Goal: Information Seeking & Learning: Understand process/instructions

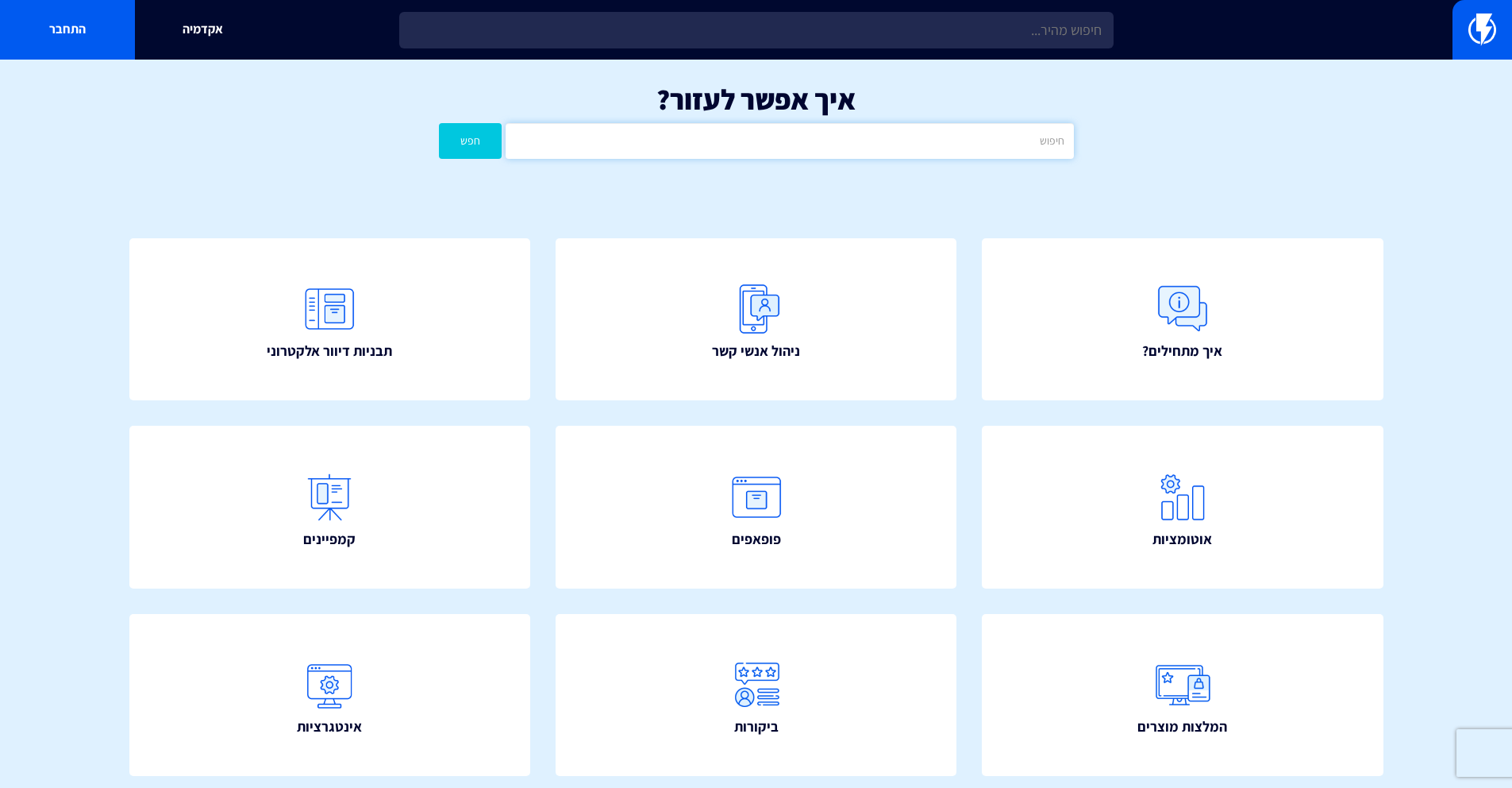
click at [804, 135] on input "text" at bounding box center [789, 141] width 568 height 36
type input "y"
click at [439, 123] on button "חפש" at bounding box center [470, 141] width 63 height 36
click at [718, 139] on input "טיימר" at bounding box center [789, 141] width 568 height 36
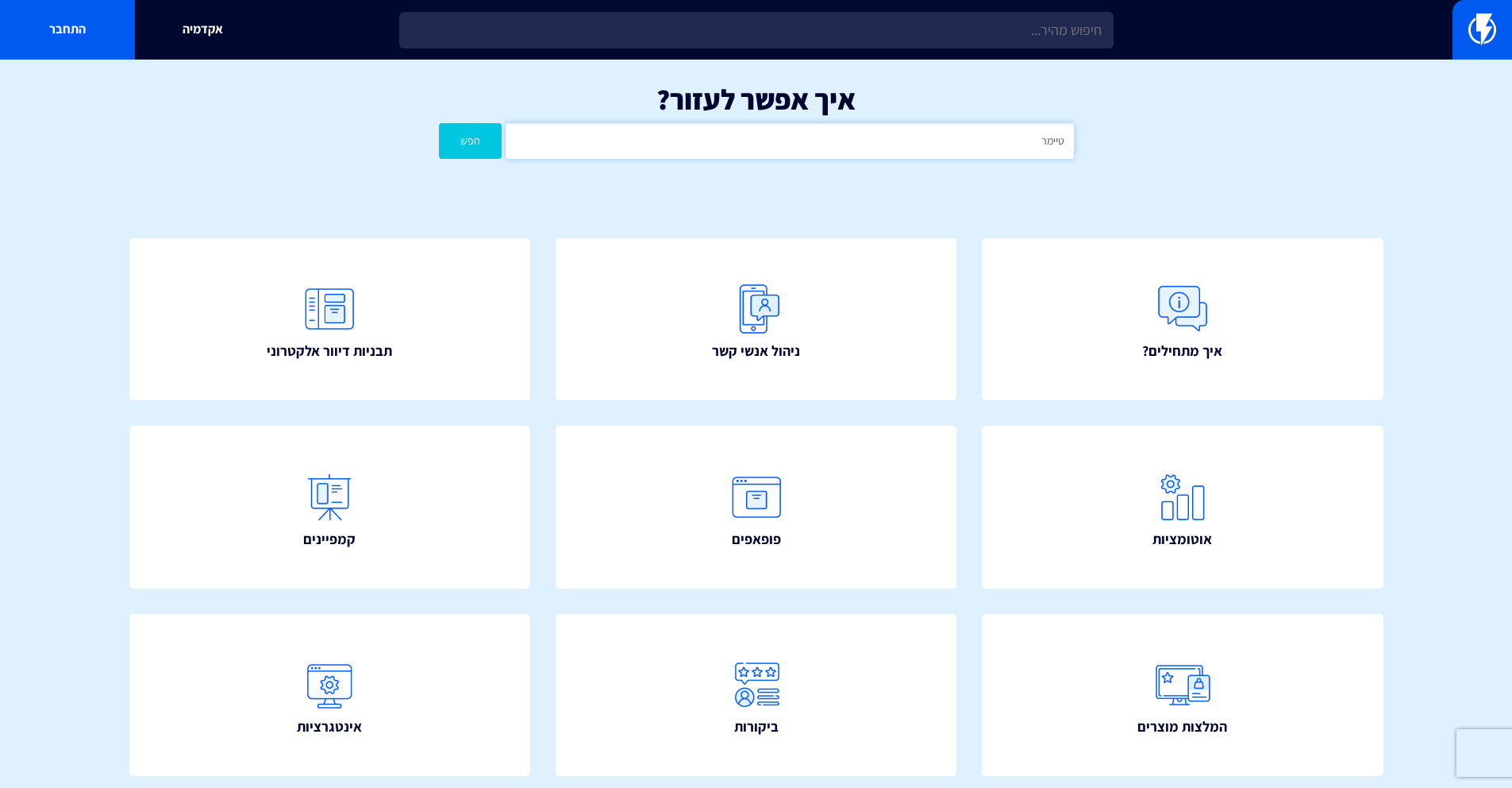
click at [718, 139] on input "טיימר" at bounding box center [789, 141] width 568 height 36
type input "פ"
type input "באנר"
click at [439, 123] on button "חפש" at bounding box center [470, 141] width 63 height 36
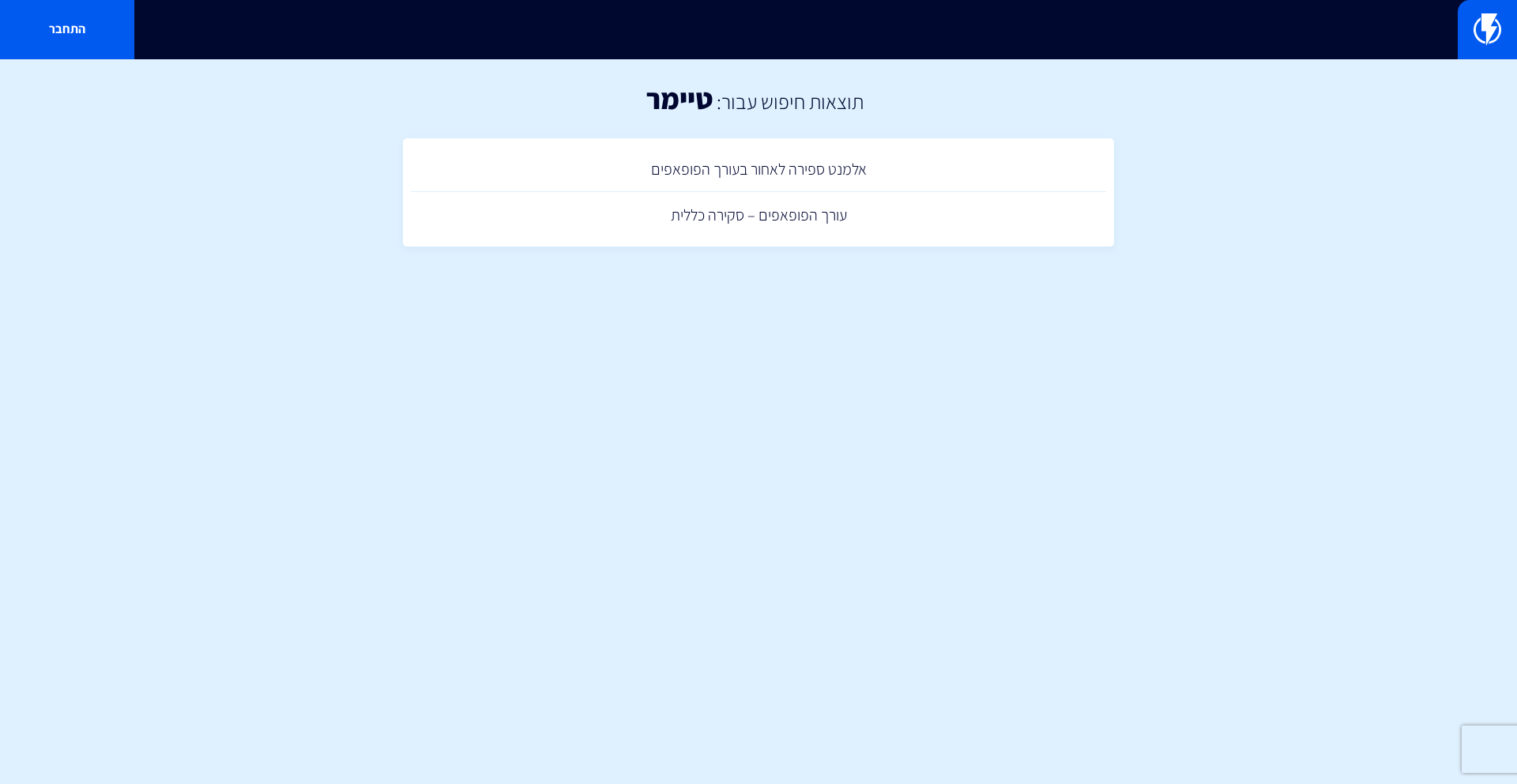
click at [851, 286] on html "מוצרים שיווק אוטומטי הפכו את השיווק לאוטומטי דיוור אלקטרוני שלחו את המסר הנכון …" at bounding box center [758, 143] width 1517 height 286
click at [768, 179] on link "אלמנט ספירה לאחור בעורך הפופאפים" at bounding box center [758, 169] width 696 height 47
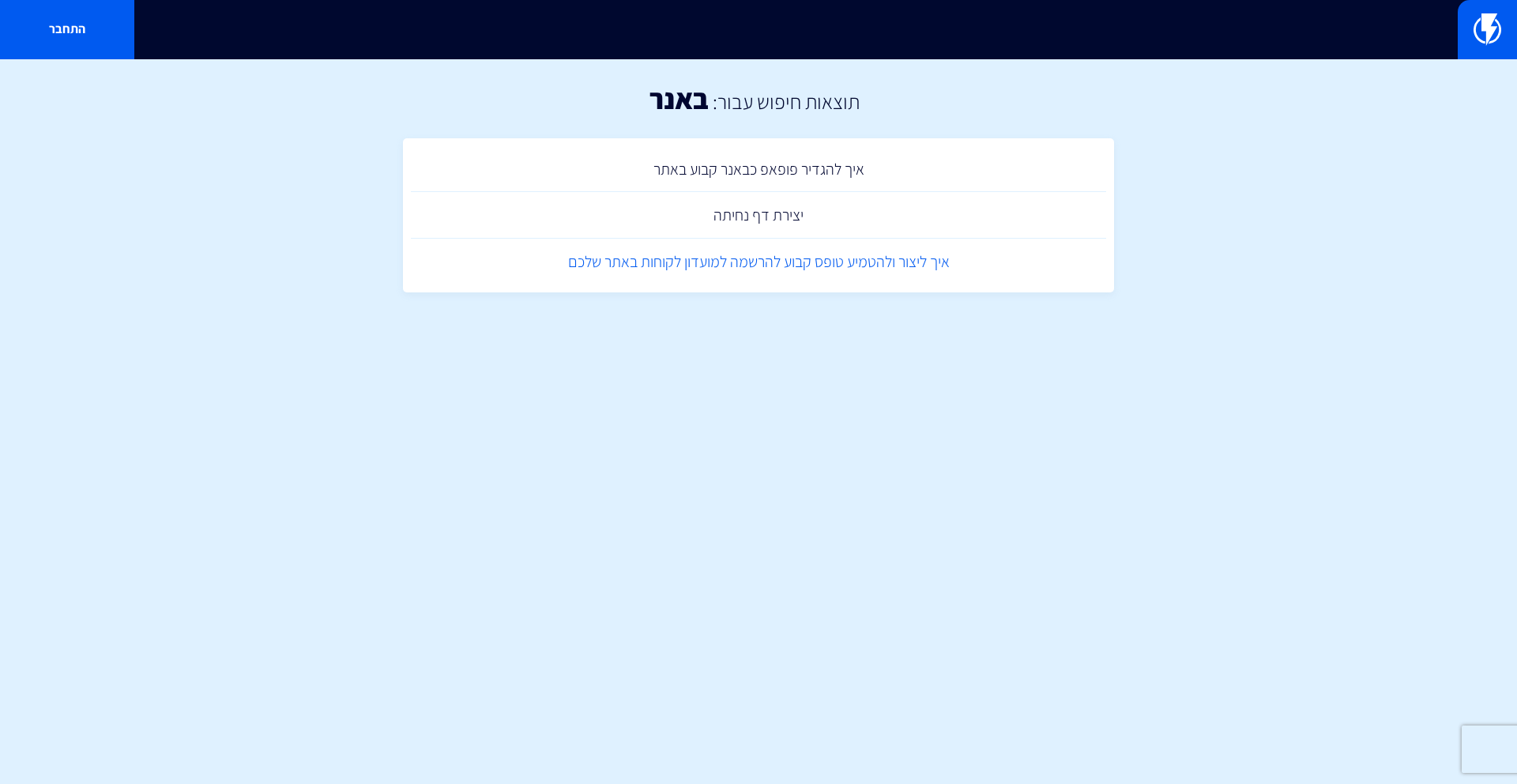
click at [789, 266] on link "איך ליצור ולהטמיע טופס קבוע להרשמה למועדון לקוחות באתר שלכם" at bounding box center [758, 262] width 696 height 47
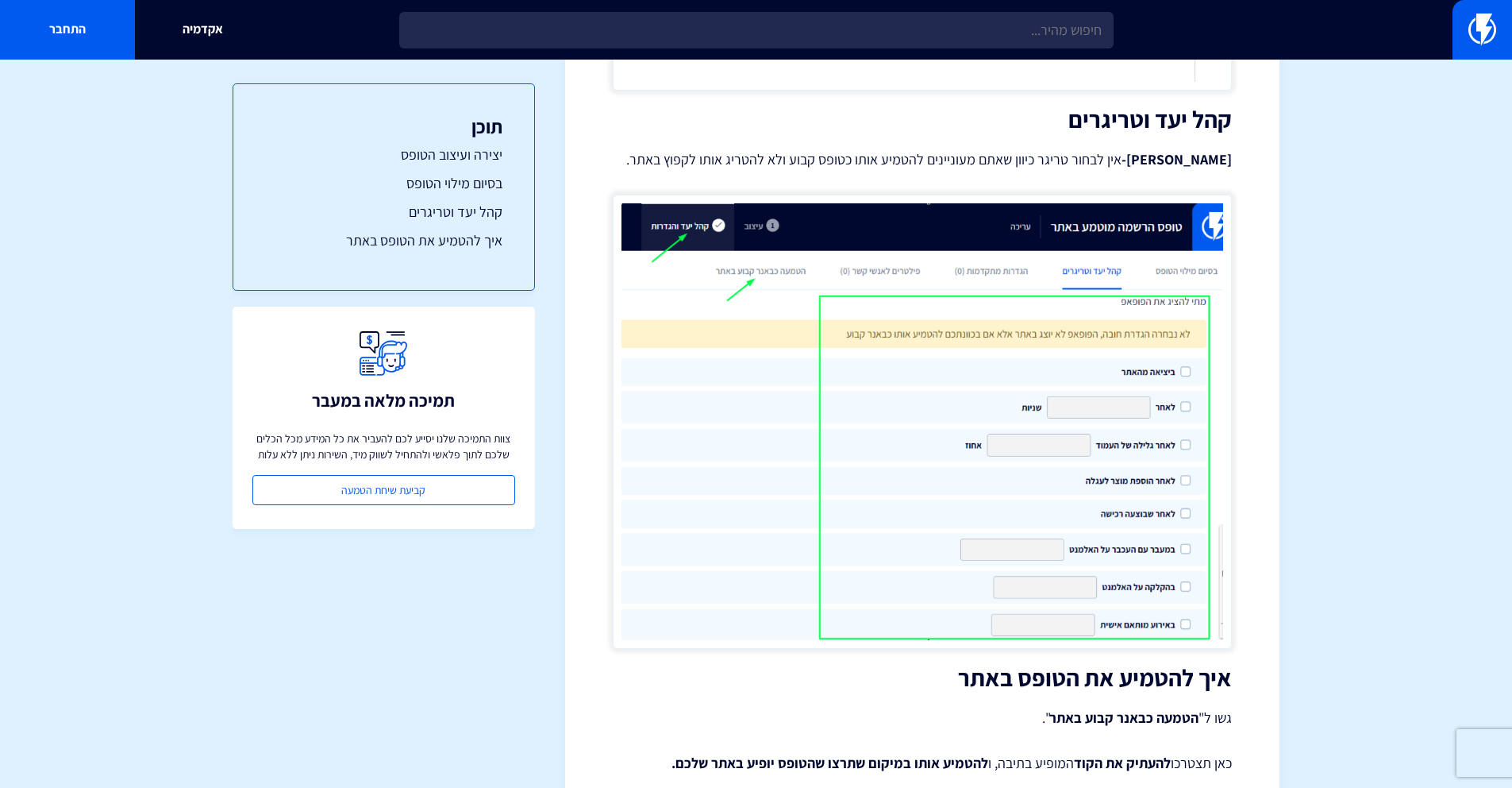
scroll to position [4902, 0]
